Goal: Transaction & Acquisition: Book appointment/travel/reservation

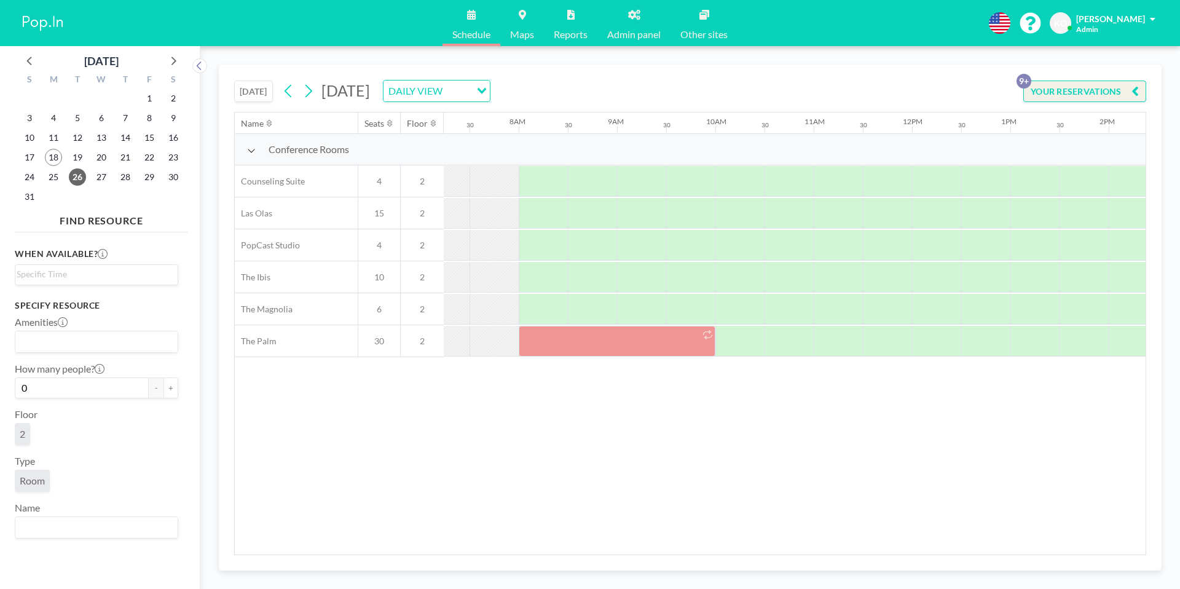
scroll to position [0, 738]
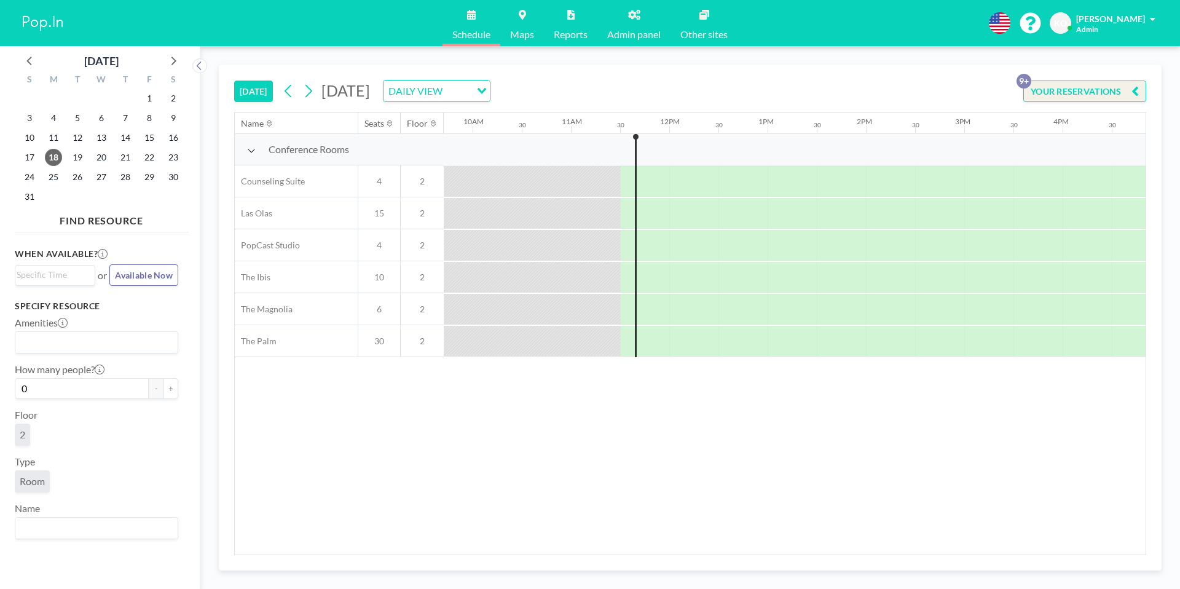
scroll to position [0, 1082]
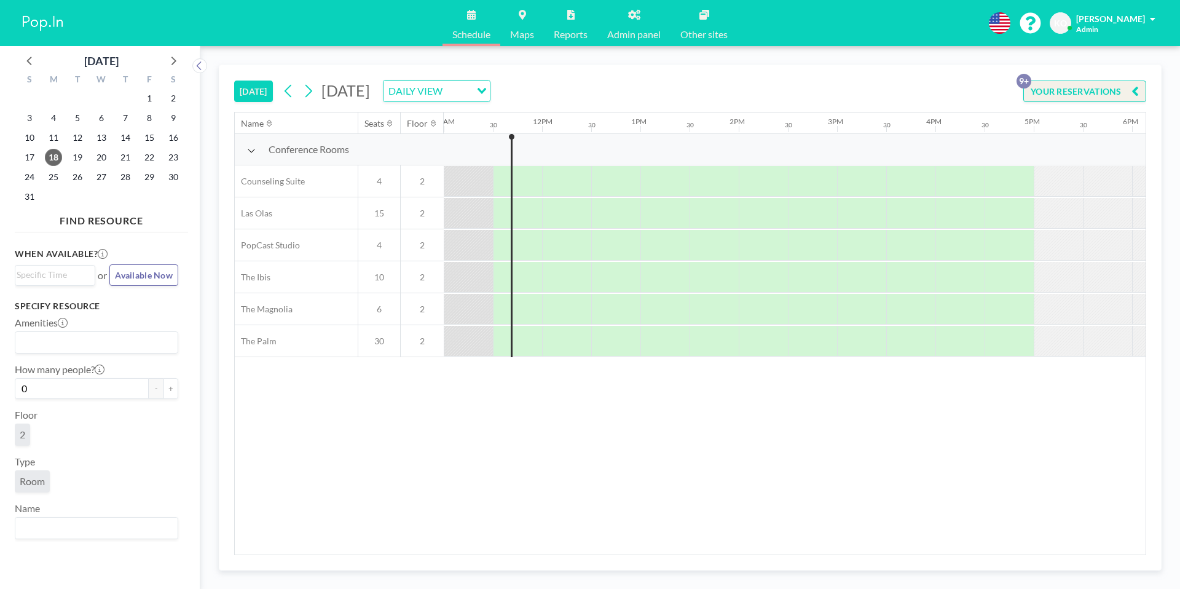
click at [182, 61] on div "[DATE]" at bounding box center [101, 57] width 173 height 23
click at [175, 61] on icon at bounding box center [173, 60] width 16 height 16
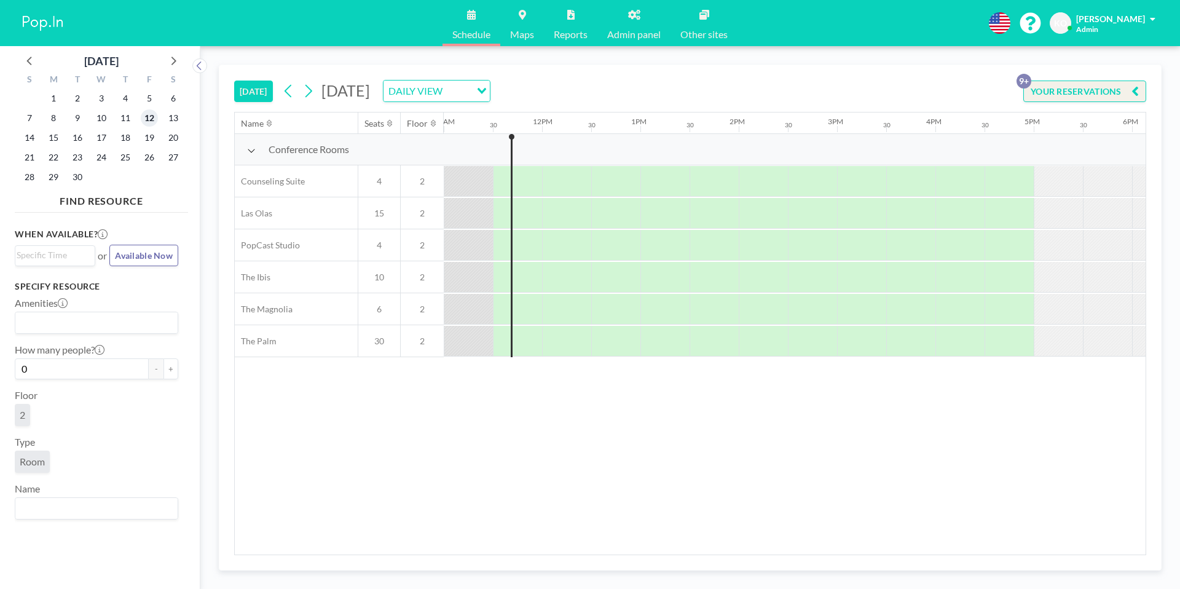
click at [149, 116] on span "12" at bounding box center [149, 117] width 17 height 17
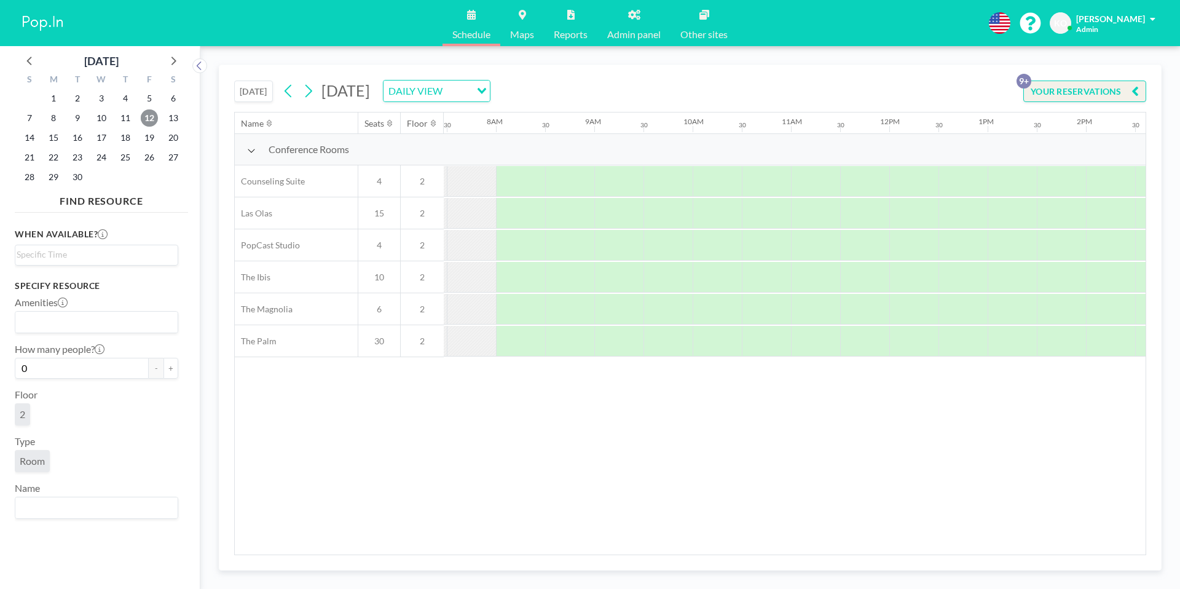
scroll to position [0, 738]
click at [520, 216] on div at bounding box center [517, 213] width 49 height 31
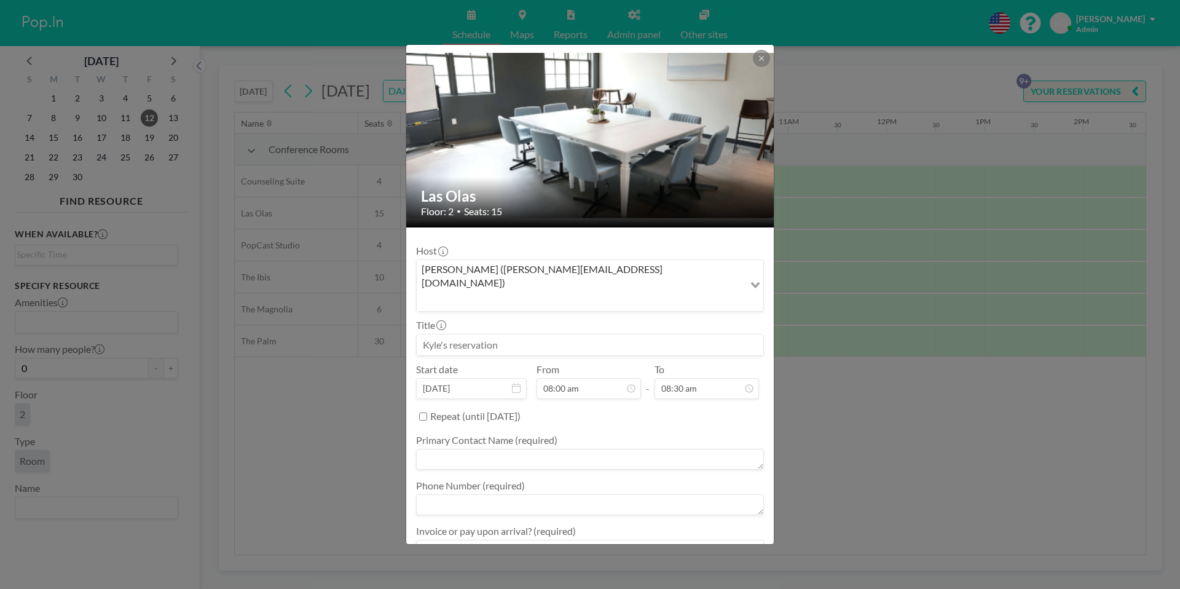
click at [523, 334] on input at bounding box center [590, 344] width 347 height 21
click at [691, 378] on input "08:30 am" at bounding box center [707, 388] width 104 height 21
click at [652, 261] on div "09:00 am" at bounding box center [691, 272] width 144 height 22
type input "[PERSON_NAME]"
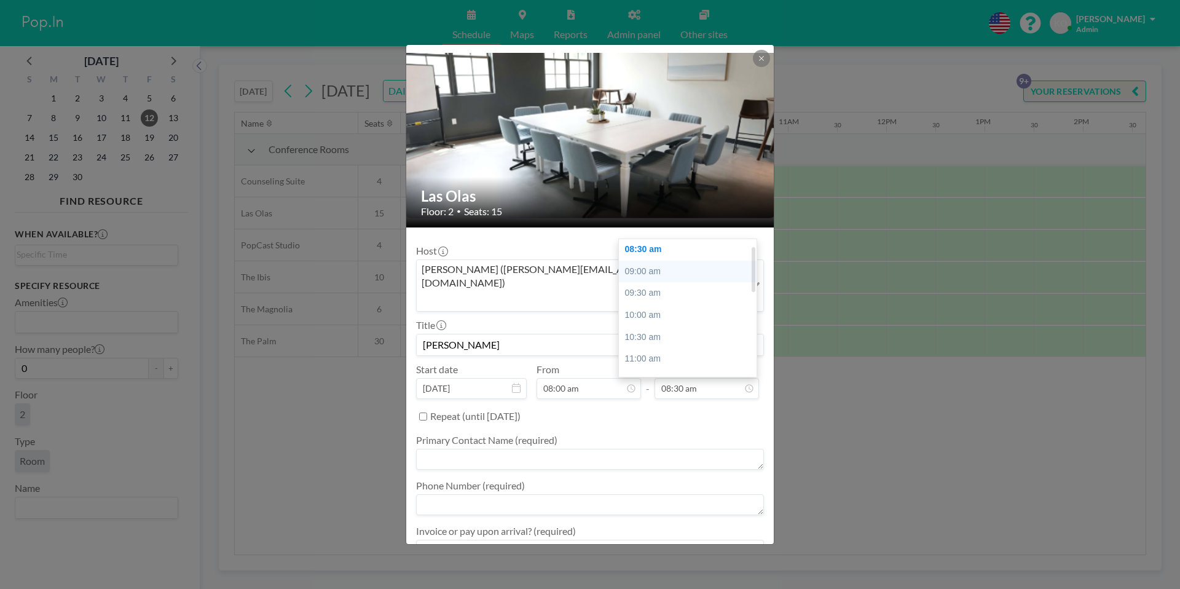
type input "09:00 am"
click at [494, 449] on textarea at bounding box center [590, 459] width 348 height 21
type textarea "[PERSON_NAME]"
click at [484, 494] on textarea at bounding box center [590, 504] width 348 height 21
type textarea "7707228040"
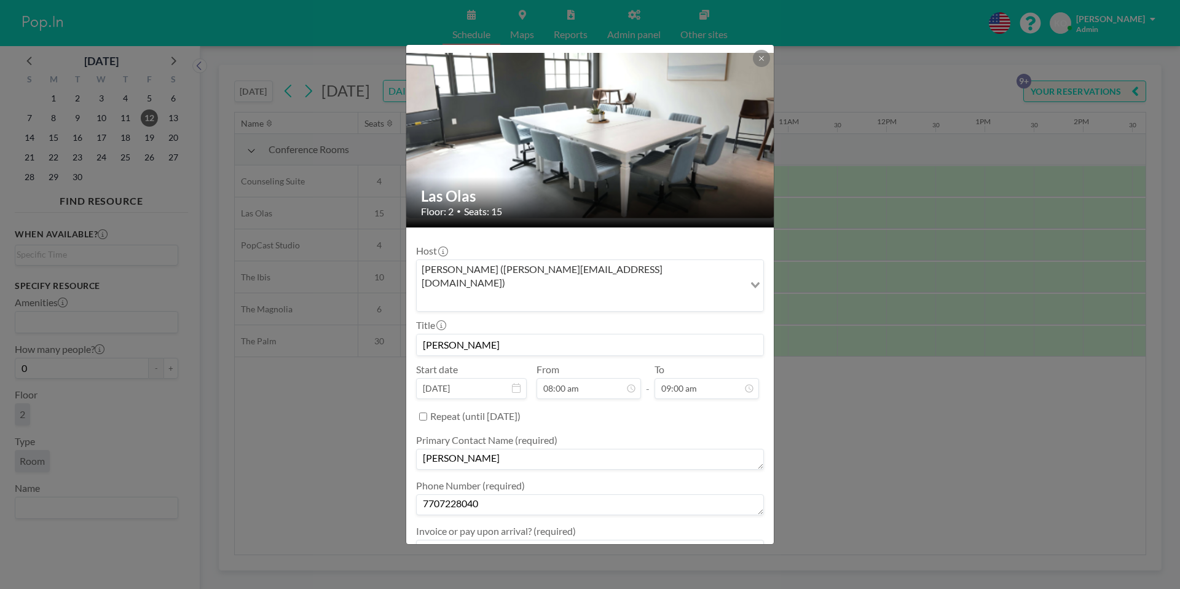
click at [484, 540] on textarea at bounding box center [590, 550] width 348 height 21
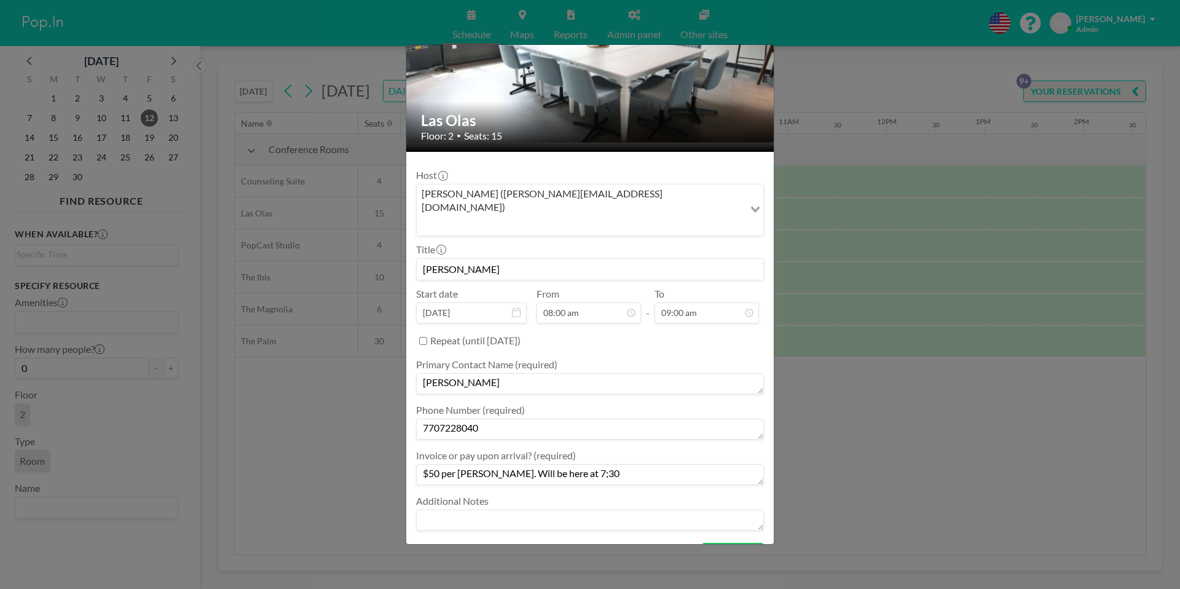
click at [560, 464] on textarea "$50 per [PERSON_NAME]. Will be here at 7;30" at bounding box center [590, 474] width 348 height 21
type textarea "$50 per [PERSON_NAME]. Will be here at 7:30"
drag, startPoint x: 728, startPoint y: 521, endPoint x: 737, endPoint y: 532, distance: 14.0
click at [731, 543] on button "BOOK NOW" at bounding box center [733, 554] width 62 height 22
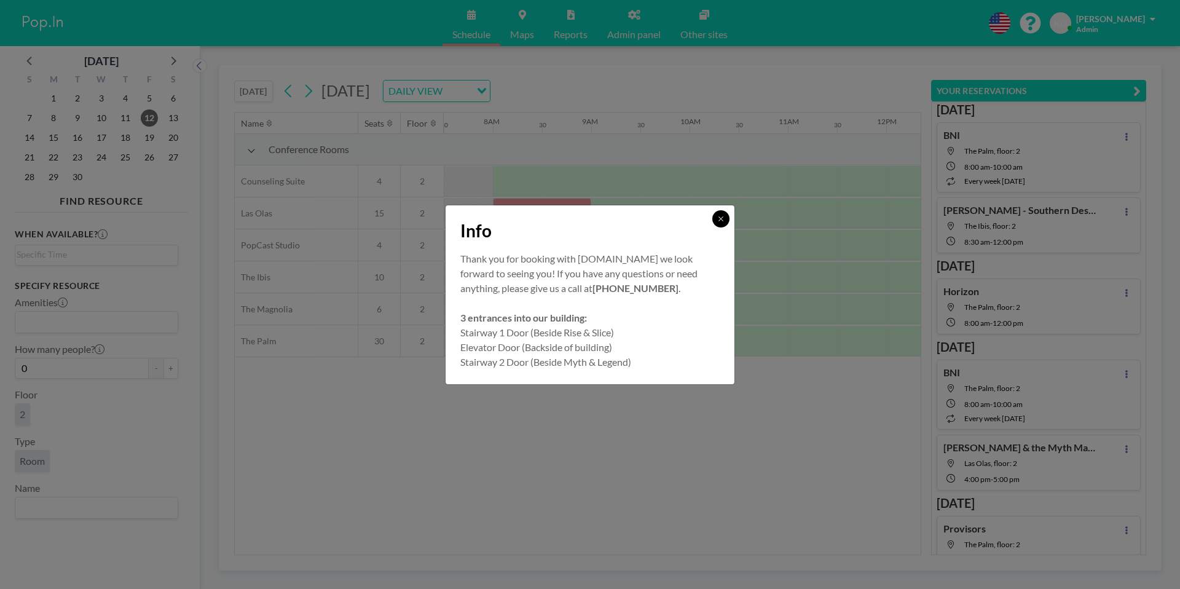
click at [719, 219] on icon at bounding box center [720, 218] width 7 height 7
